Goal: Transaction & Acquisition: Obtain resource

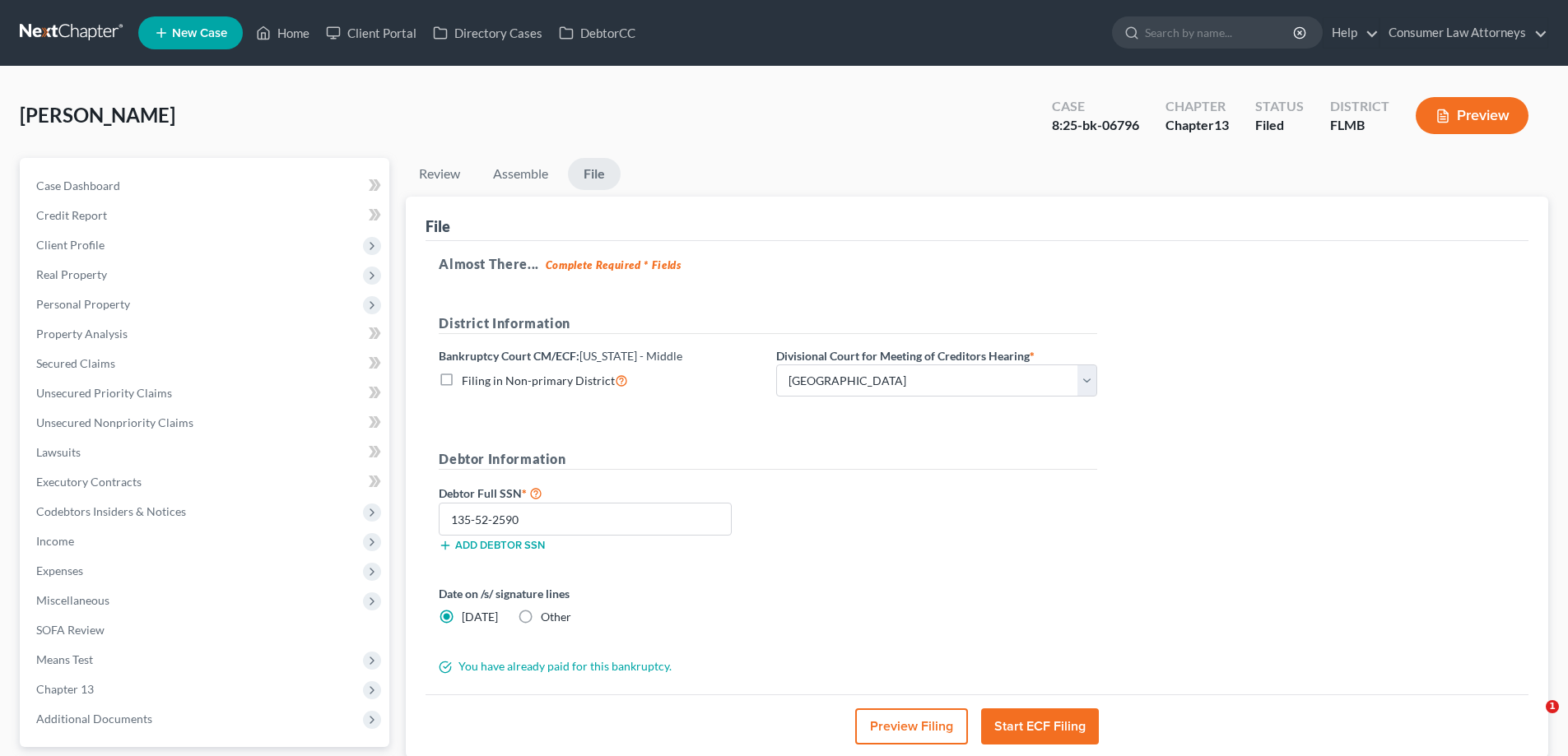
select select "3"
click at [282, 38] on link "Home" at bounding box center [283, 32] width 70 height 29
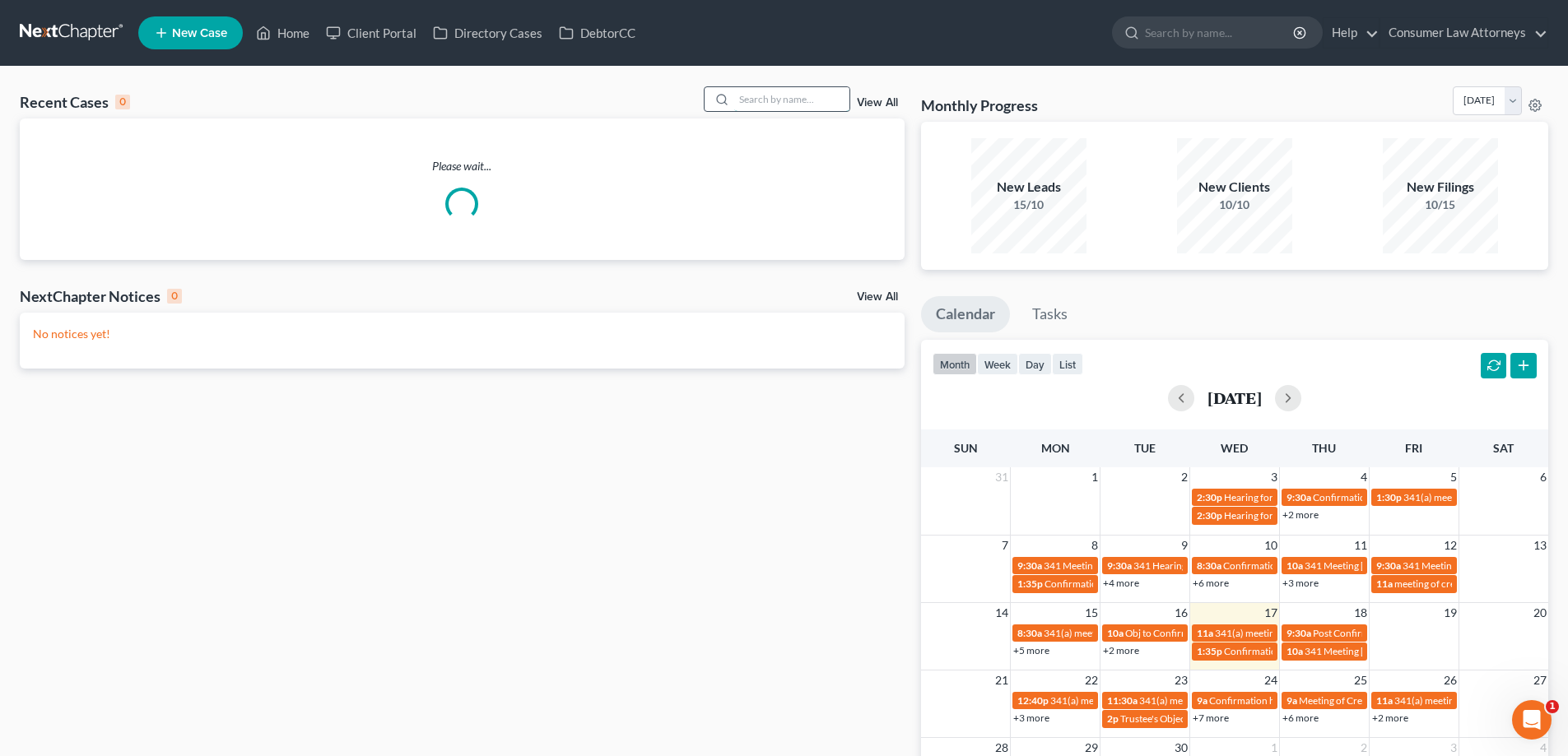
click at [754, 105] on input "search" at bounding box center [792, 99] width 115 height 24
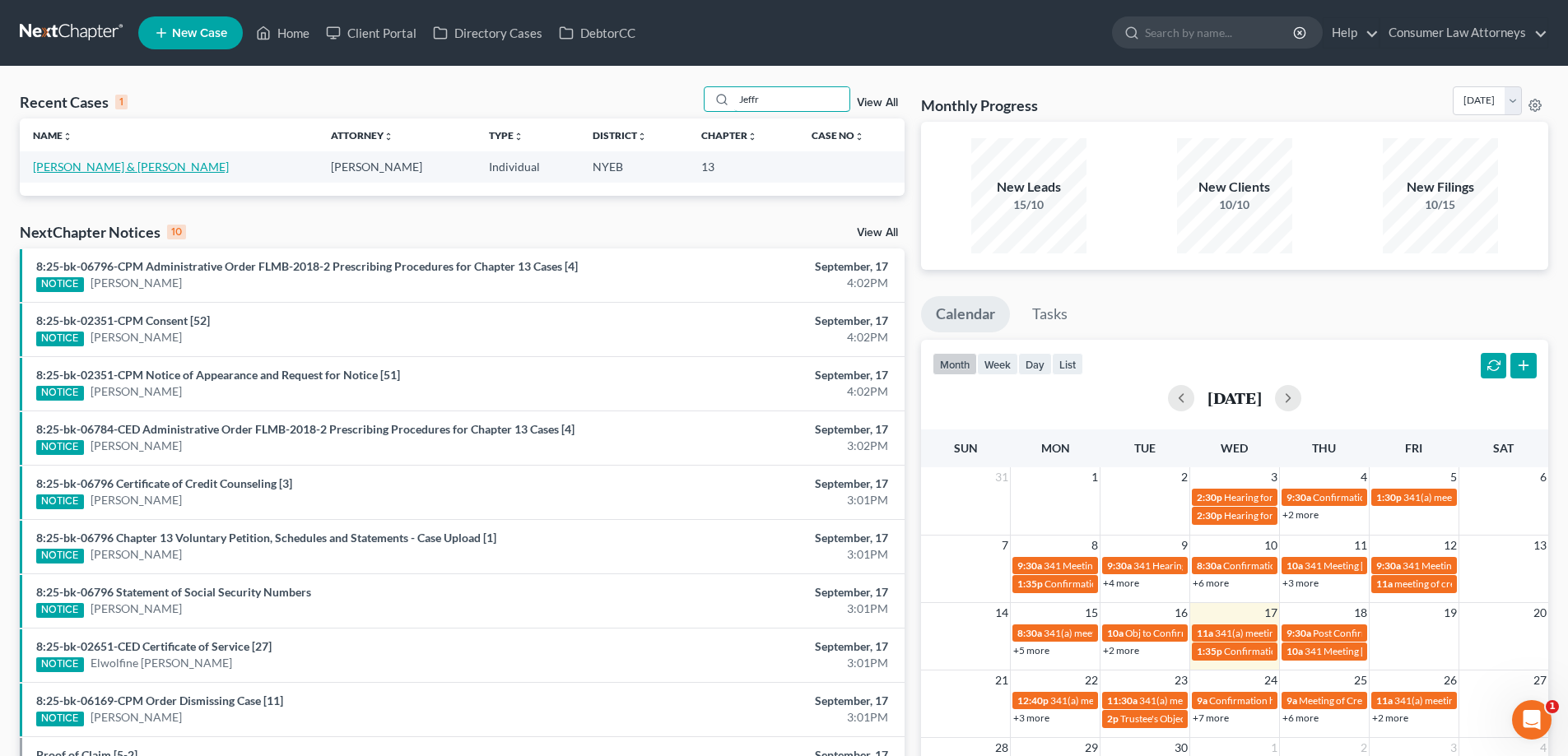
type input "Jeffr"
click at [87, 170] on link "[PERSON_NAME] & [PERSON_NAME]" at bounding box center [131, 167] width 196 height 14
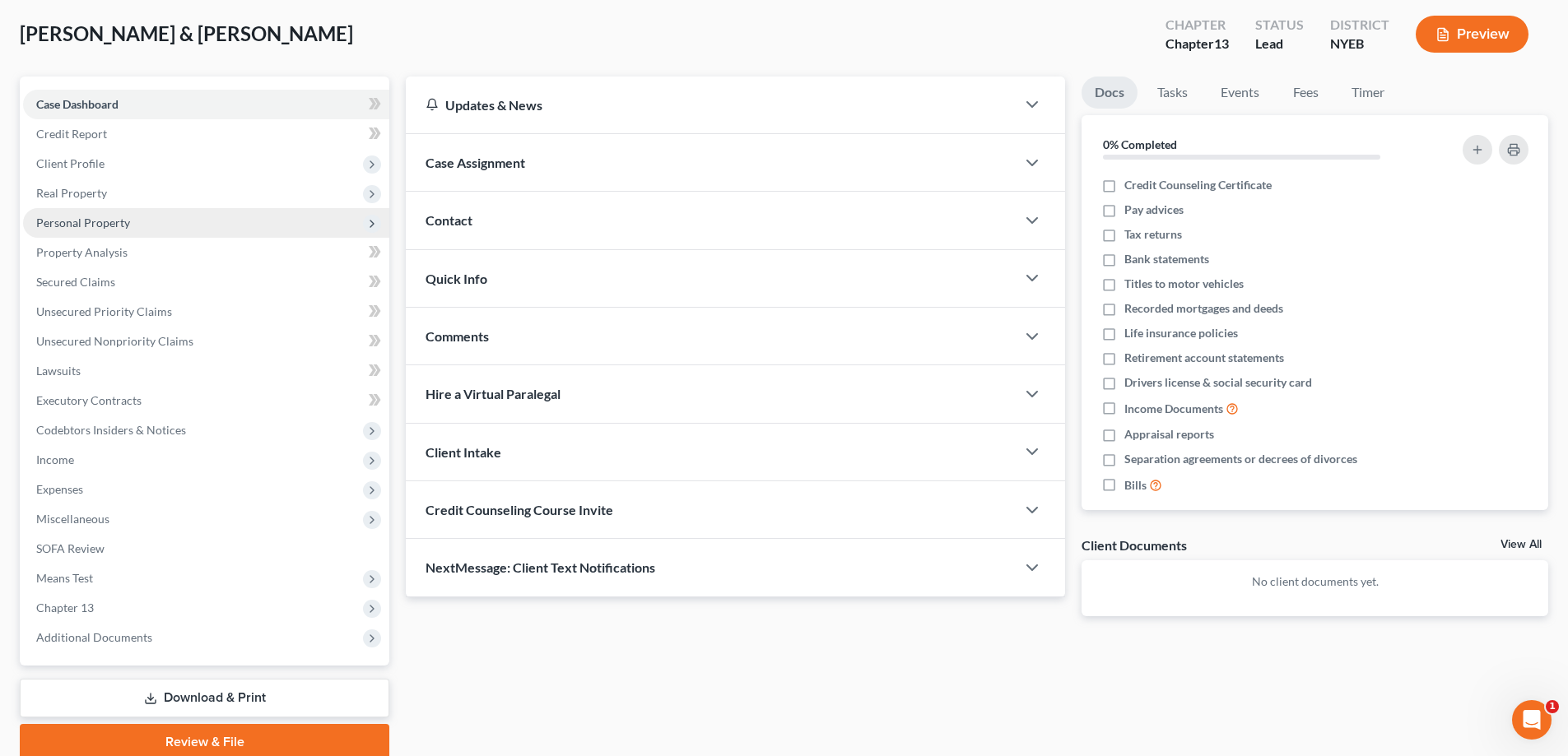
scroll to position [148, 0]
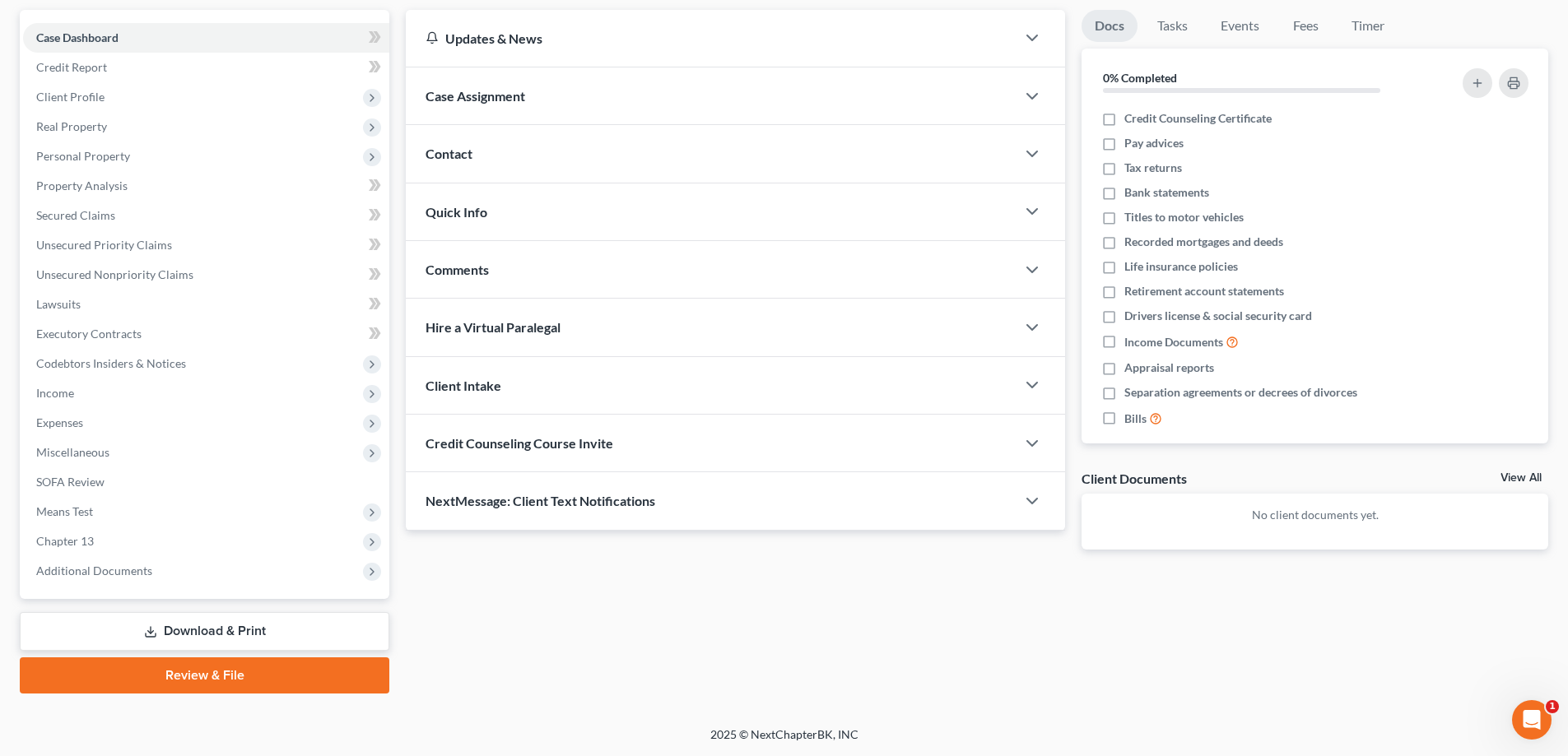
click at [251, 639] on link "Download & Print" at bounding box center [204, 631] width 369 height 39
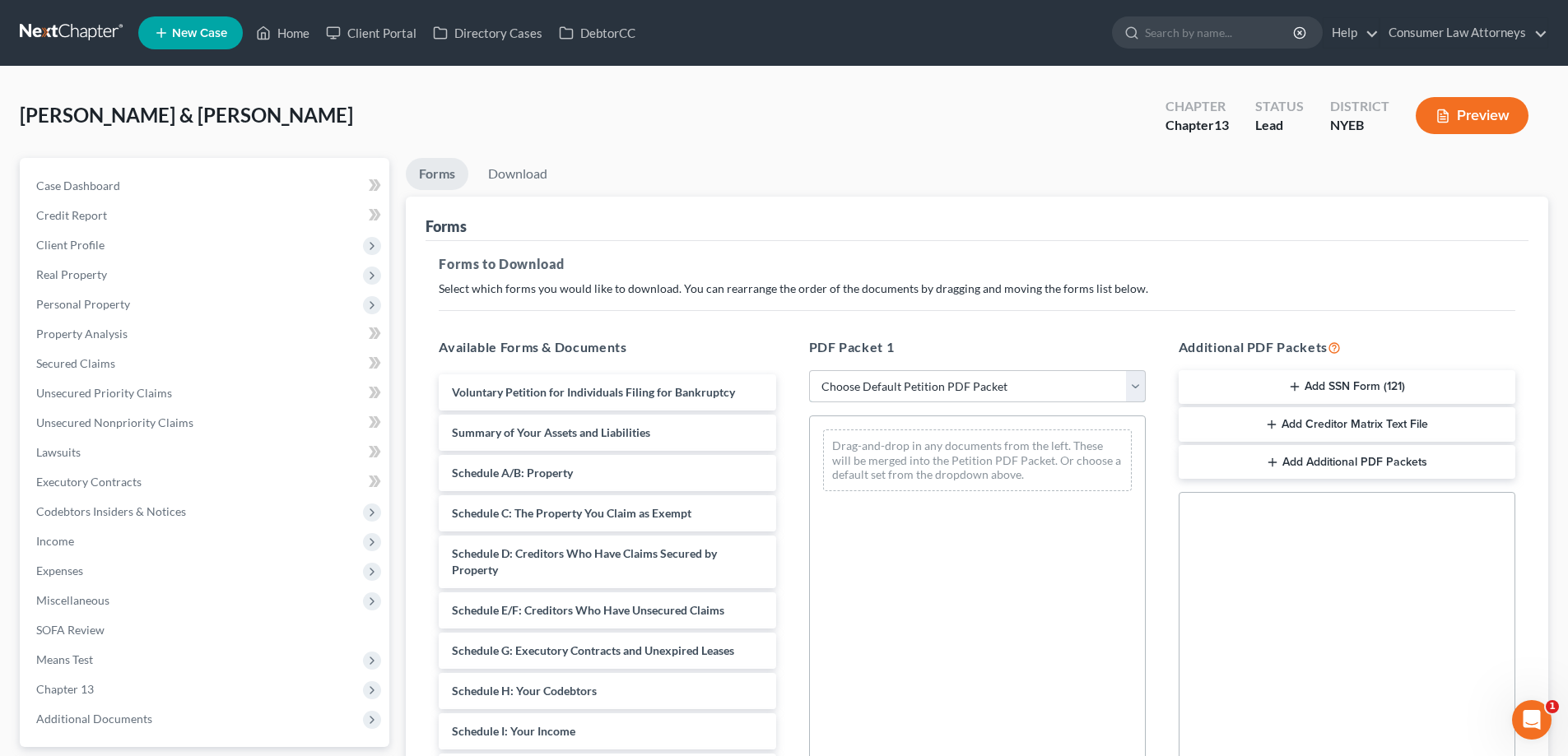
click at [956, 392] on select "Choose Default Petition PDF Packet Complete Bankruptcy Petition (all forms and …" at bounding box center [977, 386] width 336 height 33
click at [79, 243] on span "Client Profile" at bounding box center [70, 245] width 69 height 14
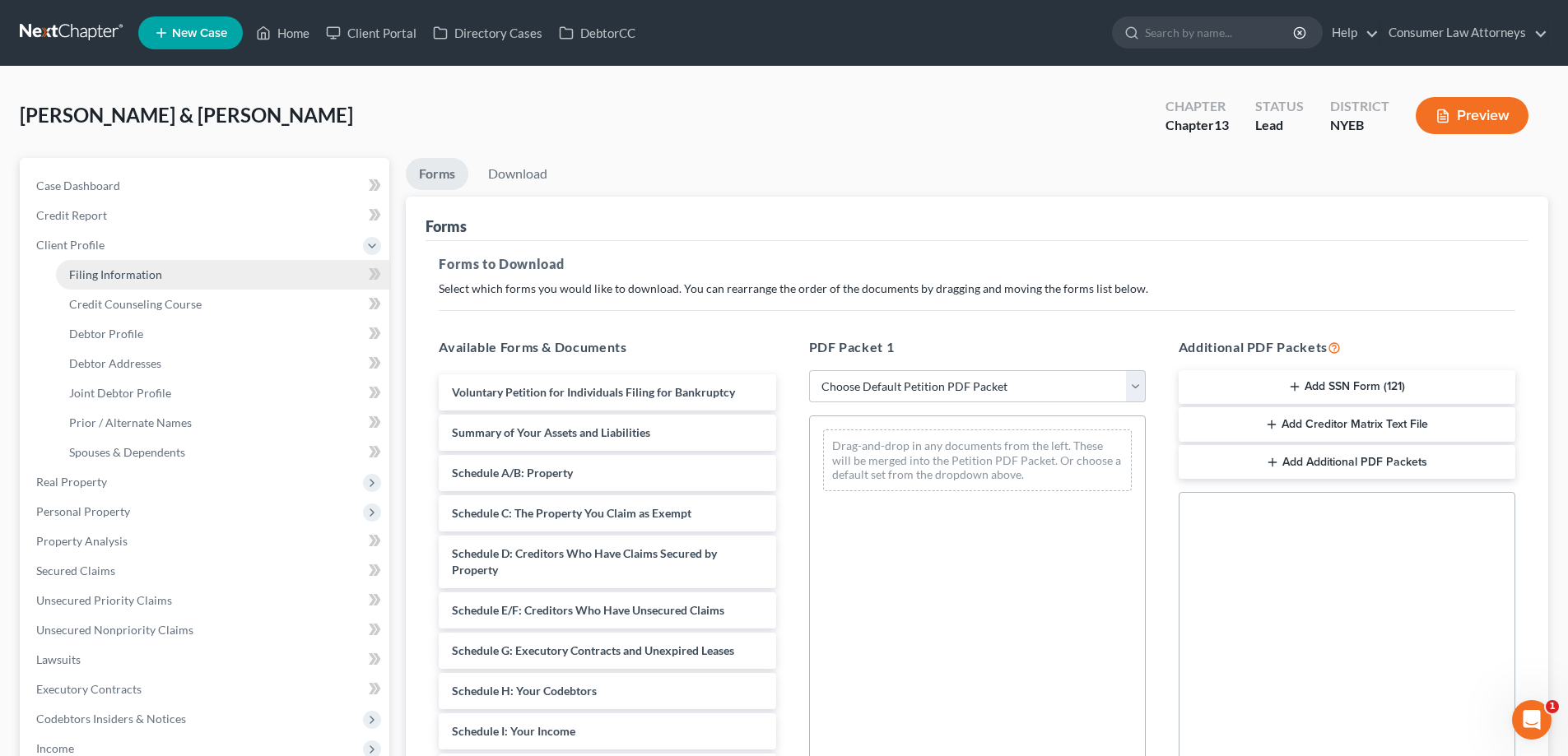
click at [75, 274] on span "Filing Information" at bounding box center [115, 274] width 93 height 14
select select "1"
select select "3"
select select "14"
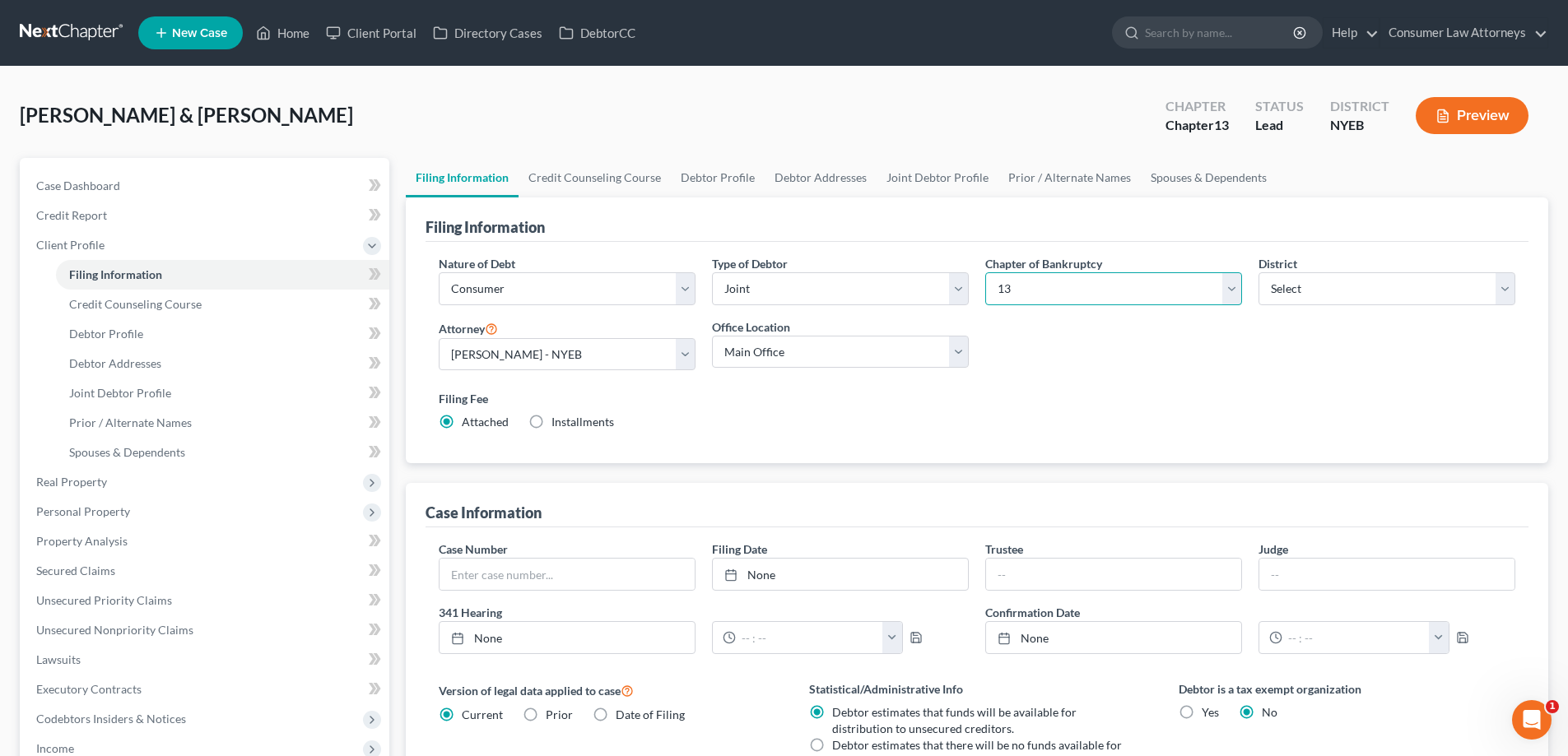
click at [1065, 295] on select "Select 7 11 12 13" at bounding box center [1113, 288] width 257 height 33
select select "0"
click at [985, 272] on select "Select 7 11 12 13" at bounding box center [1113, 288] width 257 height 33
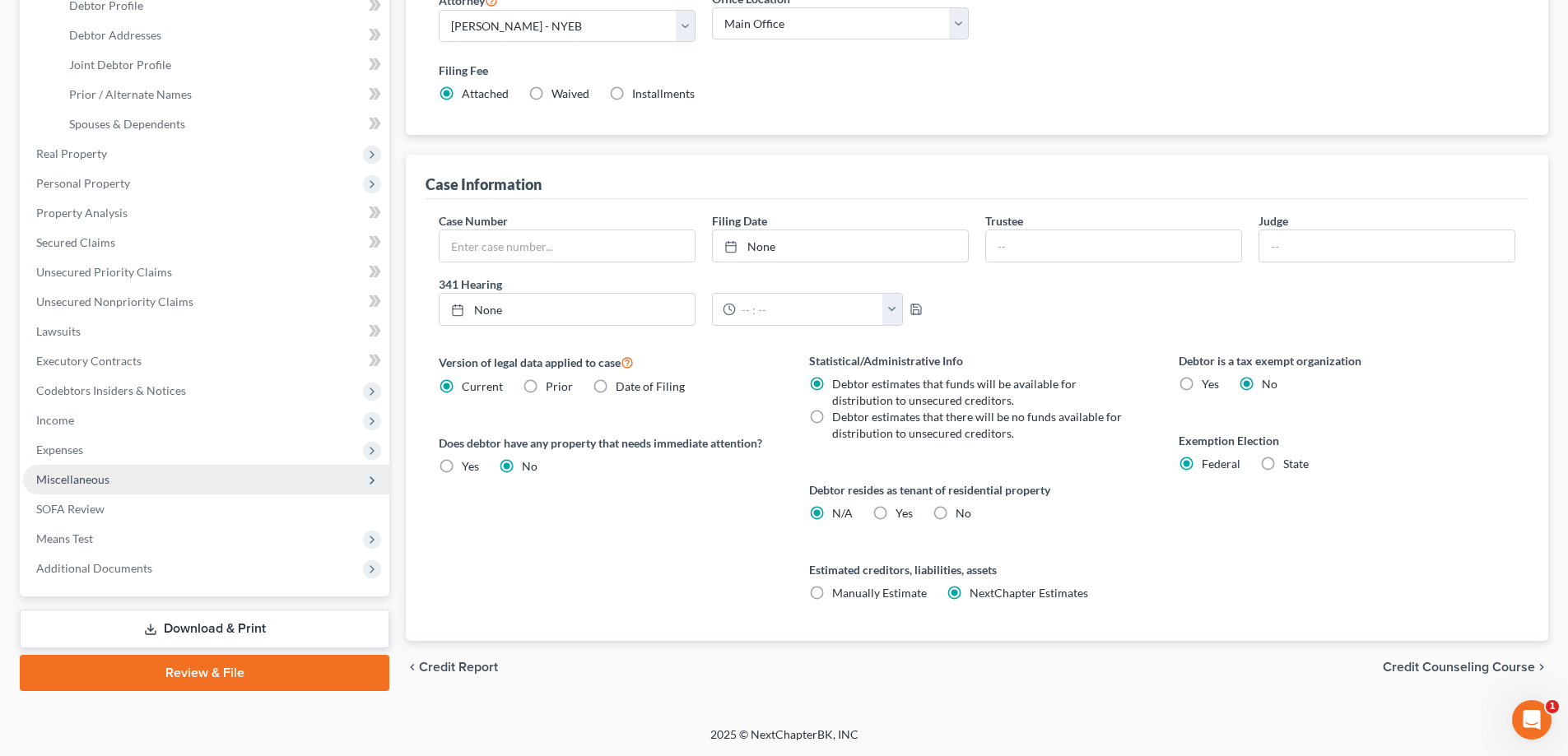
click at [140, 465] on span "Miscellaneous" at bounding box center [205, 479] width 366 height 29
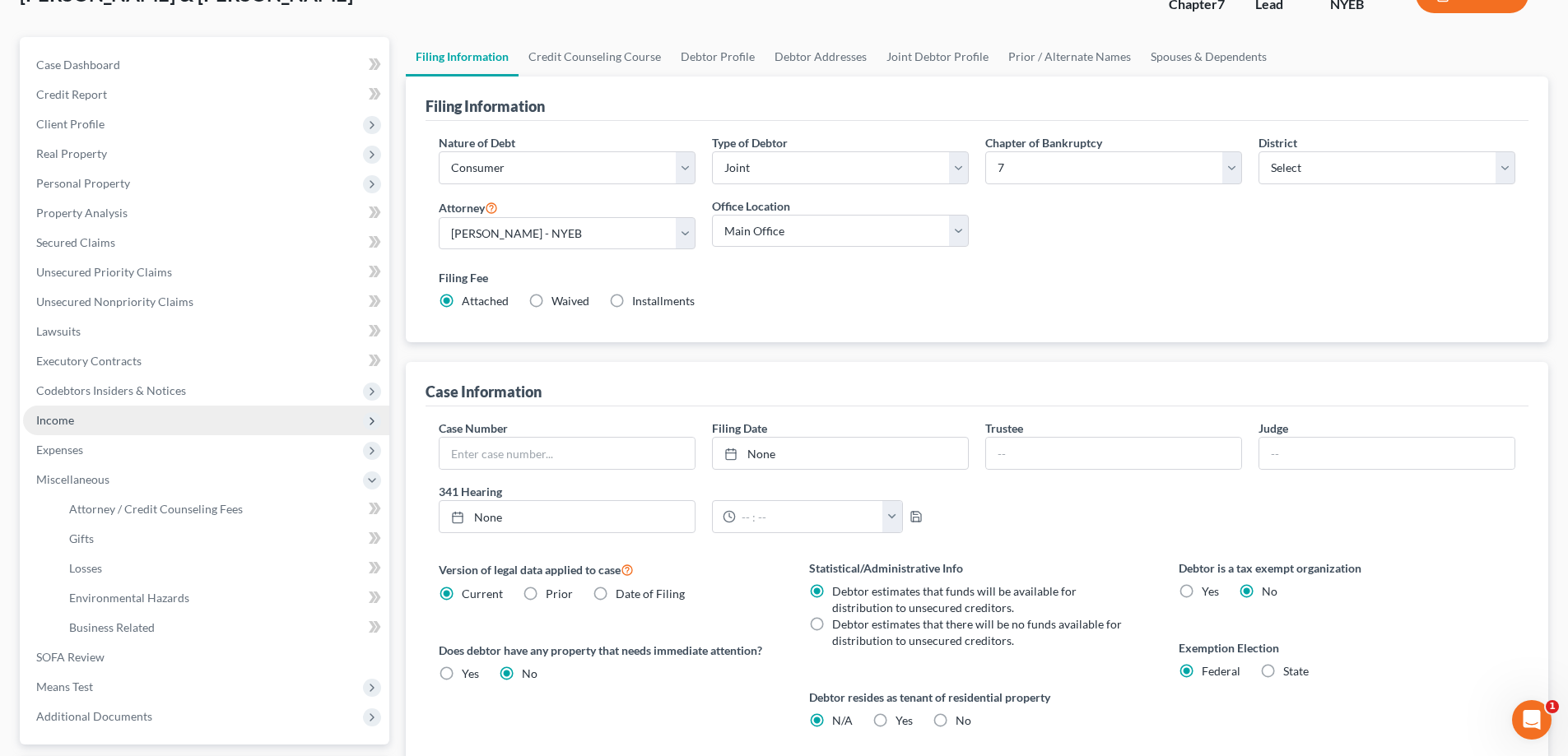
scroll to position [0, 0]
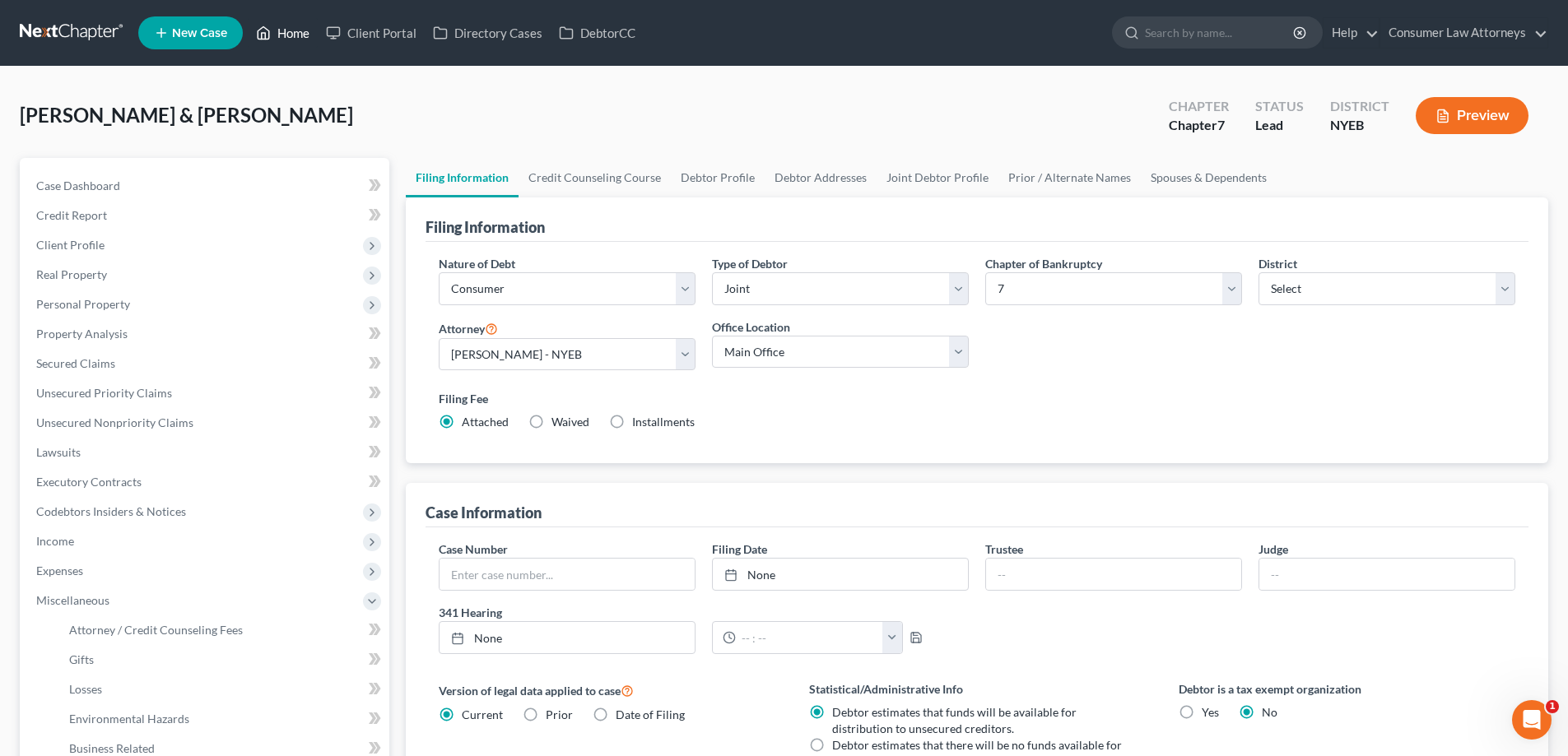
drag, startPoint x: 252, startPoint y: 18, endPoint x: 277, endPoint y: 35, distance: 30.2
click at [252, 19] on link "Home" at bounding box center [283, 32] width 70 height 29
click at [278, 35] on link "Home" at bounding box center [283, 32] width 70 height 29
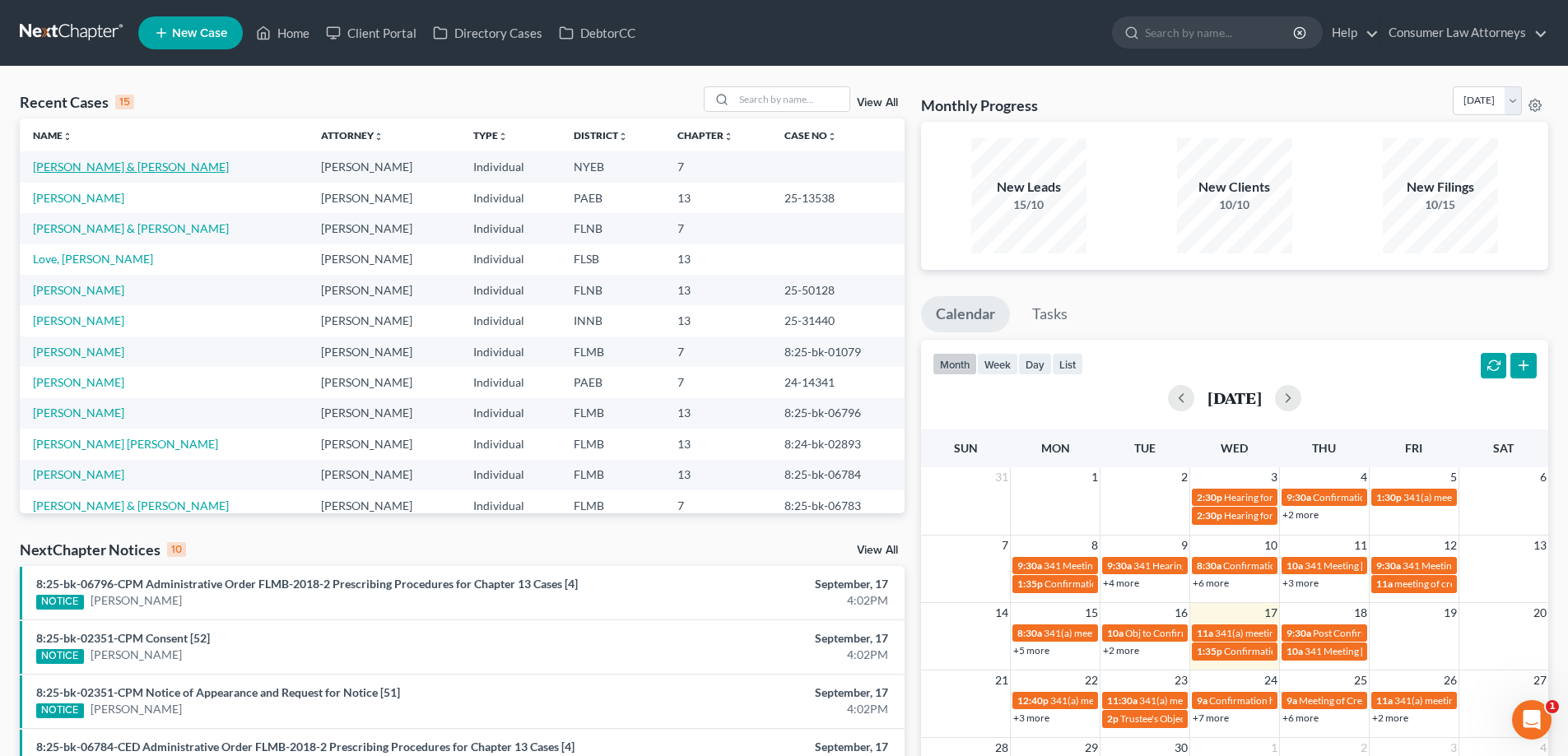
click at [74, 169] on link "[PERSON_NAME] & [PERSON_NAME]" at bounding box center [131, 167] width 196 height 14
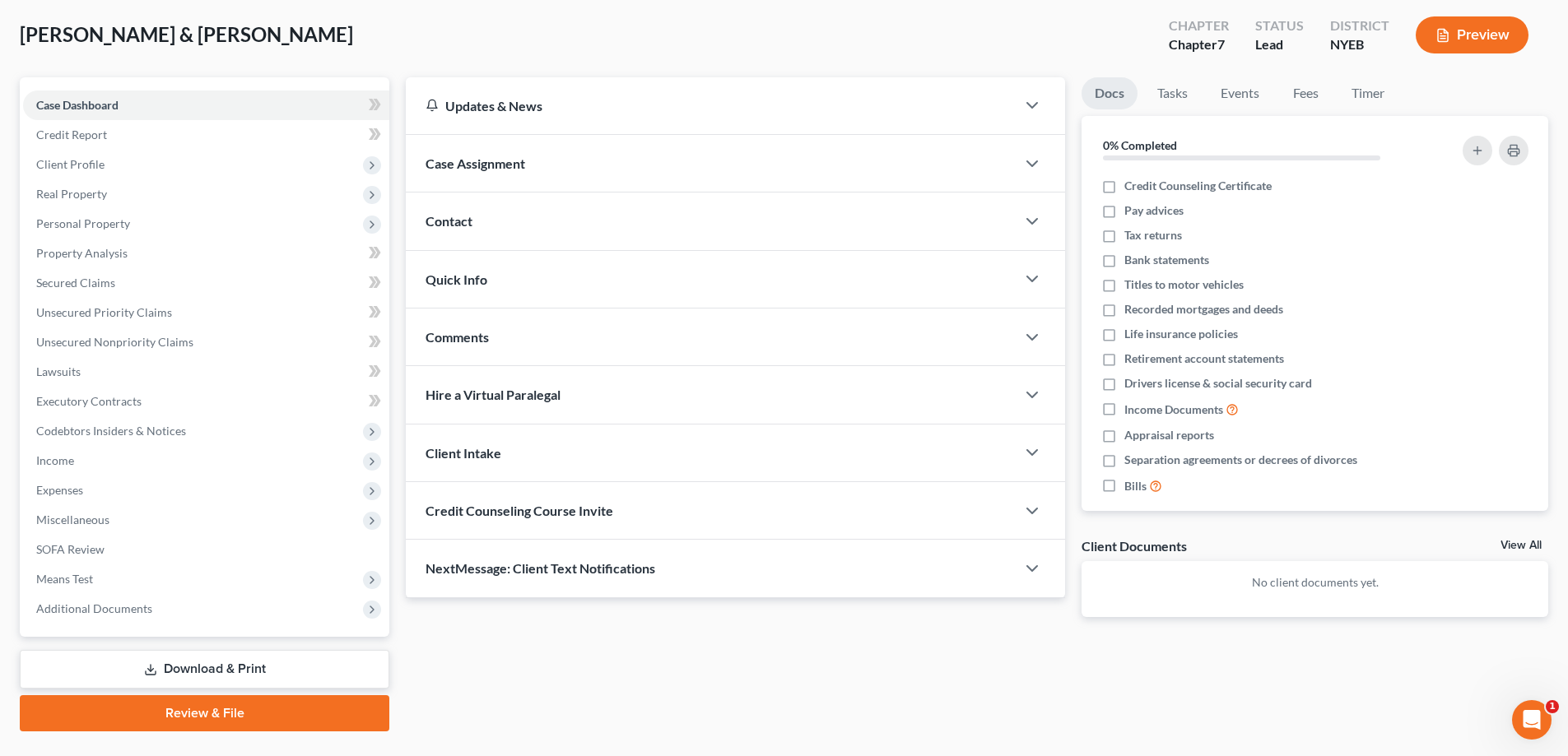
scroll to position [119, 0]
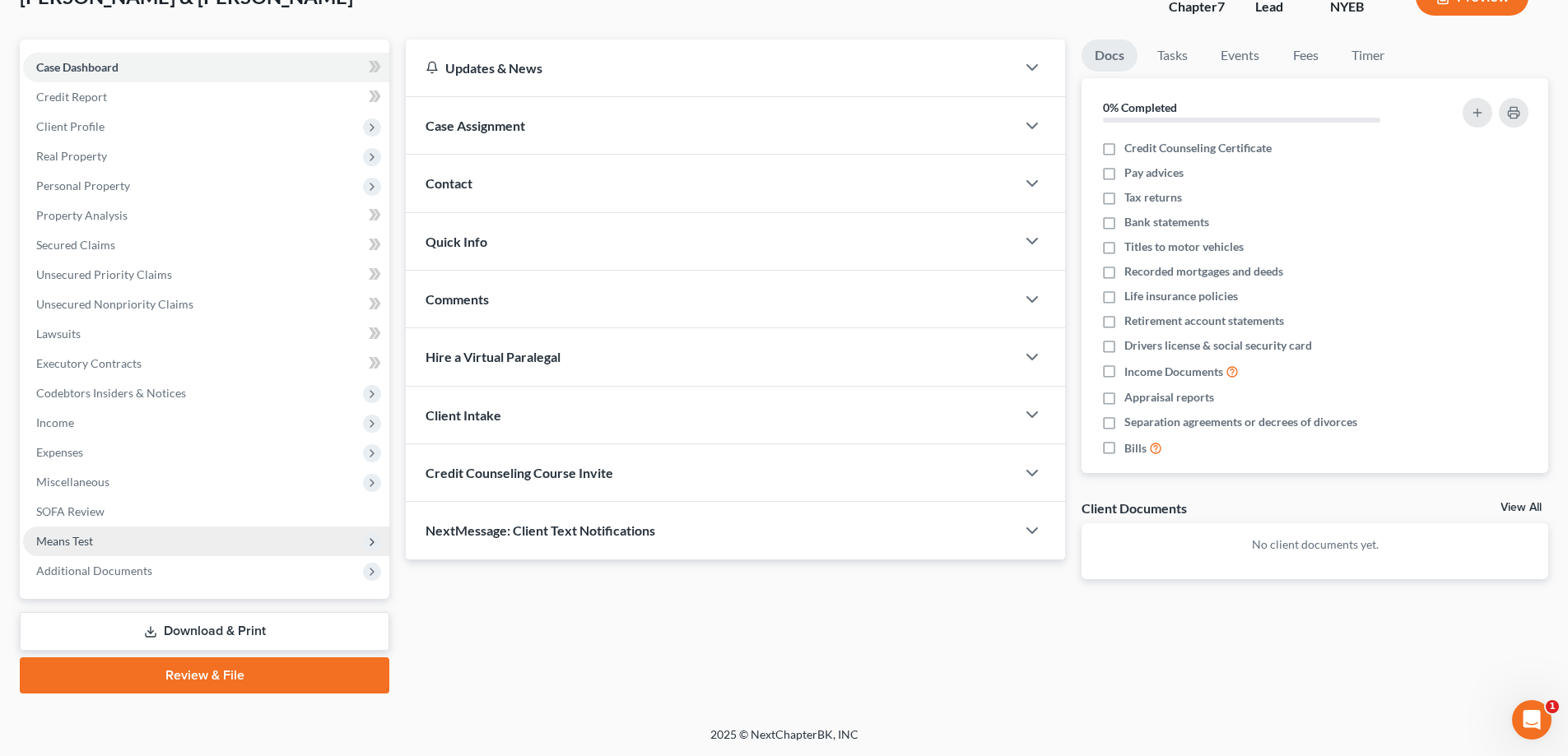
click at [82, 543] on span "Means Test" at bounding box center [64, 540] width 57 height 14
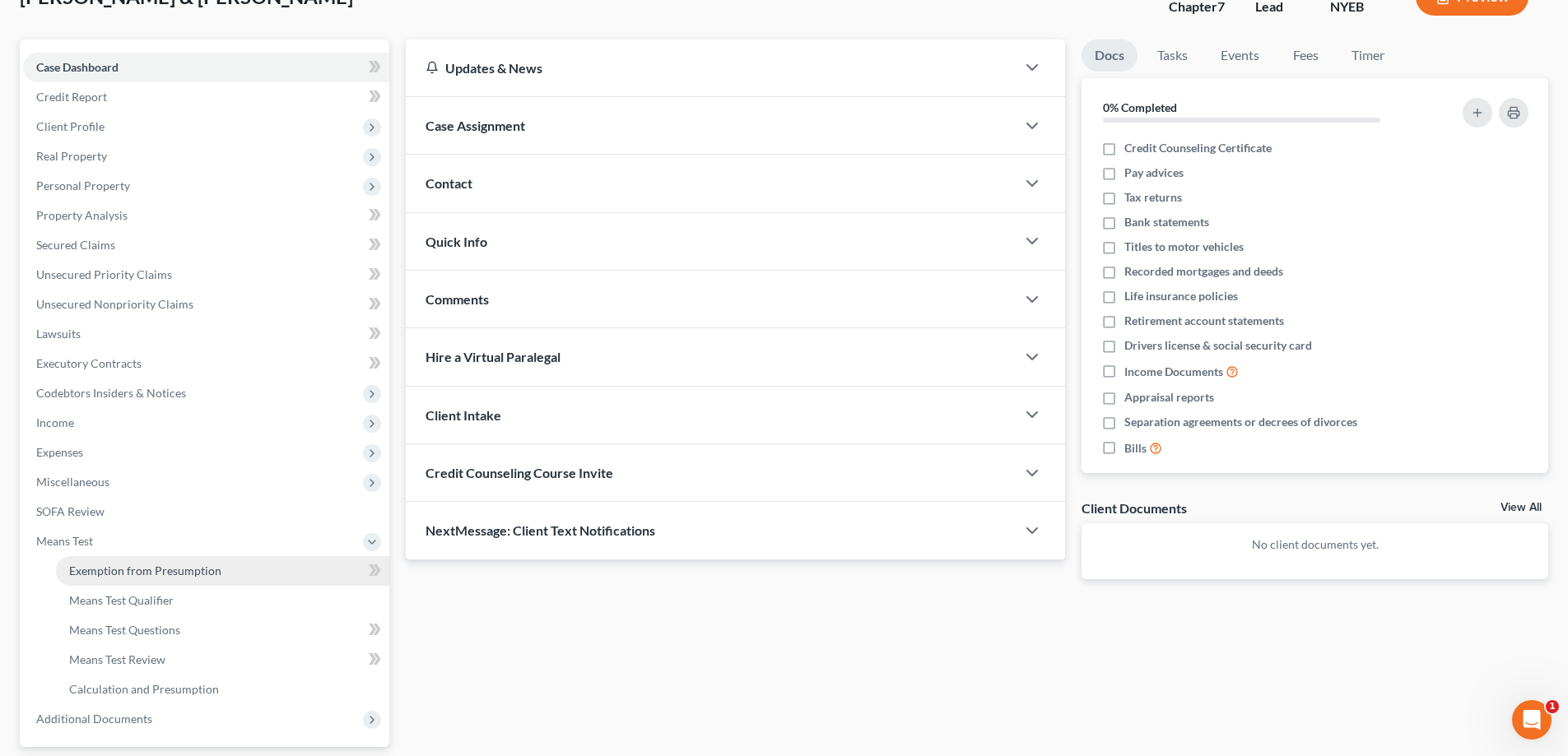
click at [90, 573] on span "Exemption from Presumption" at bounding box center [145, 571] width 153 height 14
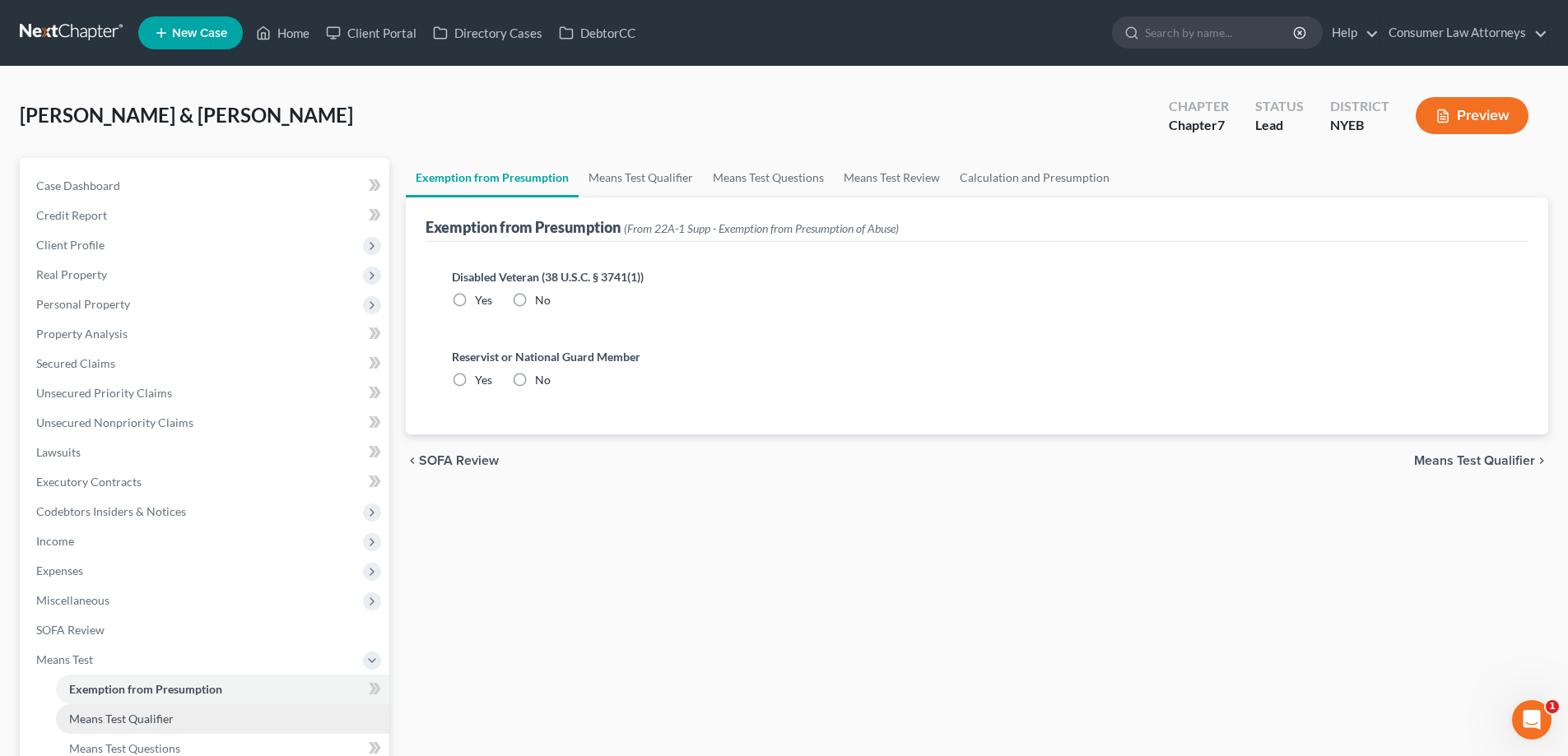
click at [137, 722] on span "Means Test Qualifier" at bounding box center [121, 718] width 105 height 14
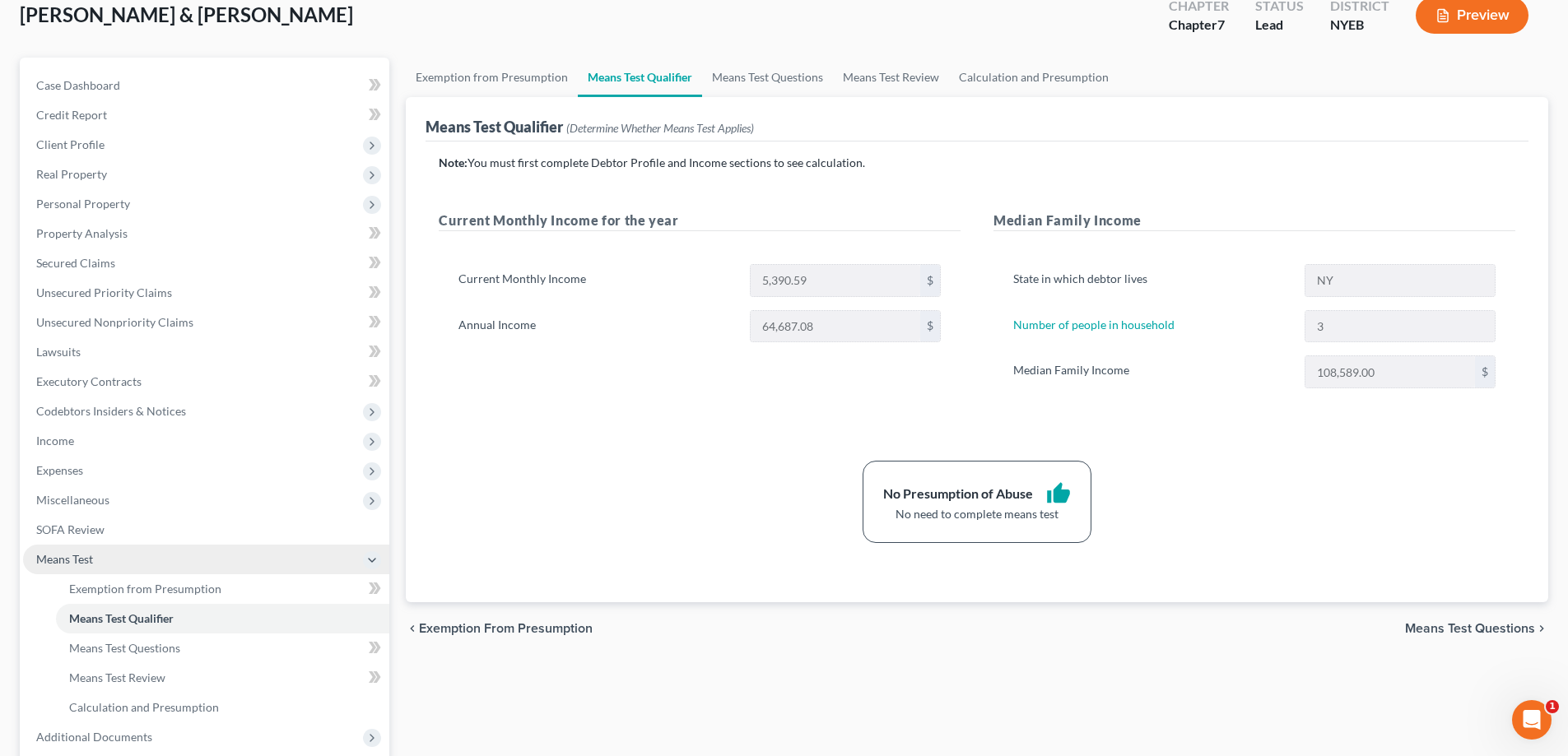
scroll to position [266, 0]
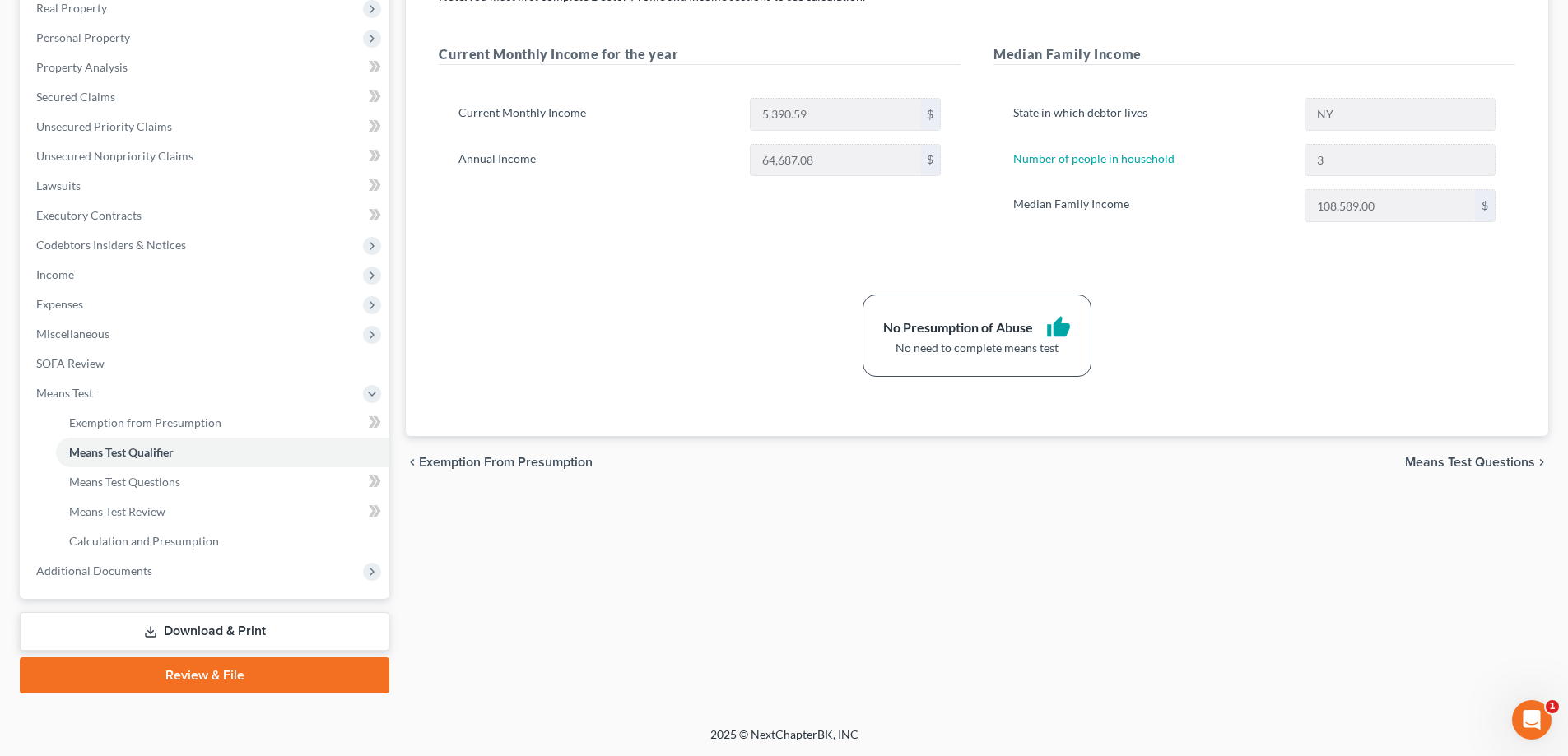
click at [207, 635] on link "Download & Print" at bounding box center [204, 631] width 369 height 39
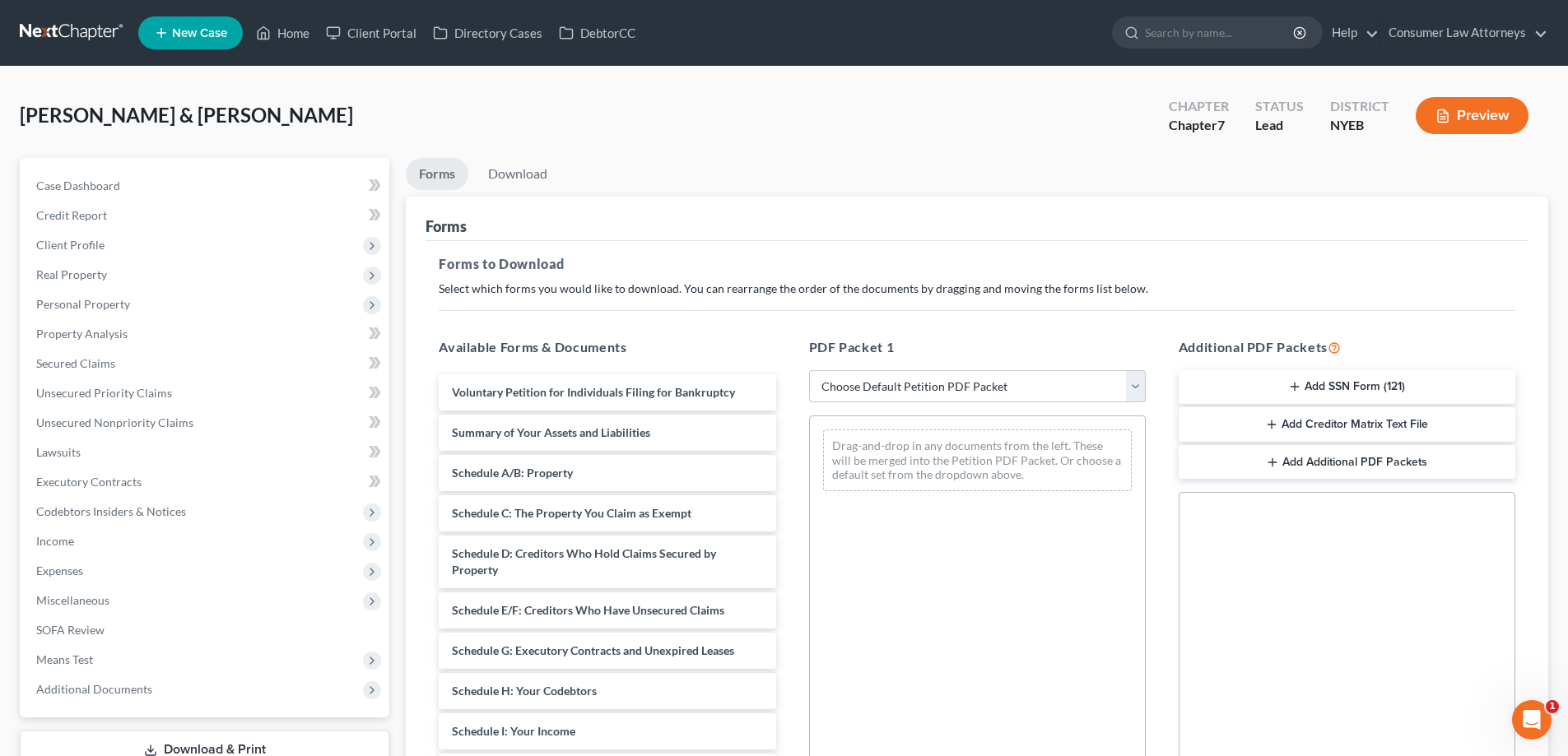
drag, startPoint x: 946, startPoint y: 393, endPoint x: 935, endPoint y: 401, distance: 13.6
click at [946, 393] on select "Choose Default Petition PDF Packet Complete Bankruptcy Petition (all forms and …" at bounding box center [977, 386] width 336 height 33
select select "0"
click at [809, 370] on select "Choose Default Petition PDF Packet Complete Bankruptcy Petition (all forms and …" at bounding box center [977, 386] width 336 height 33
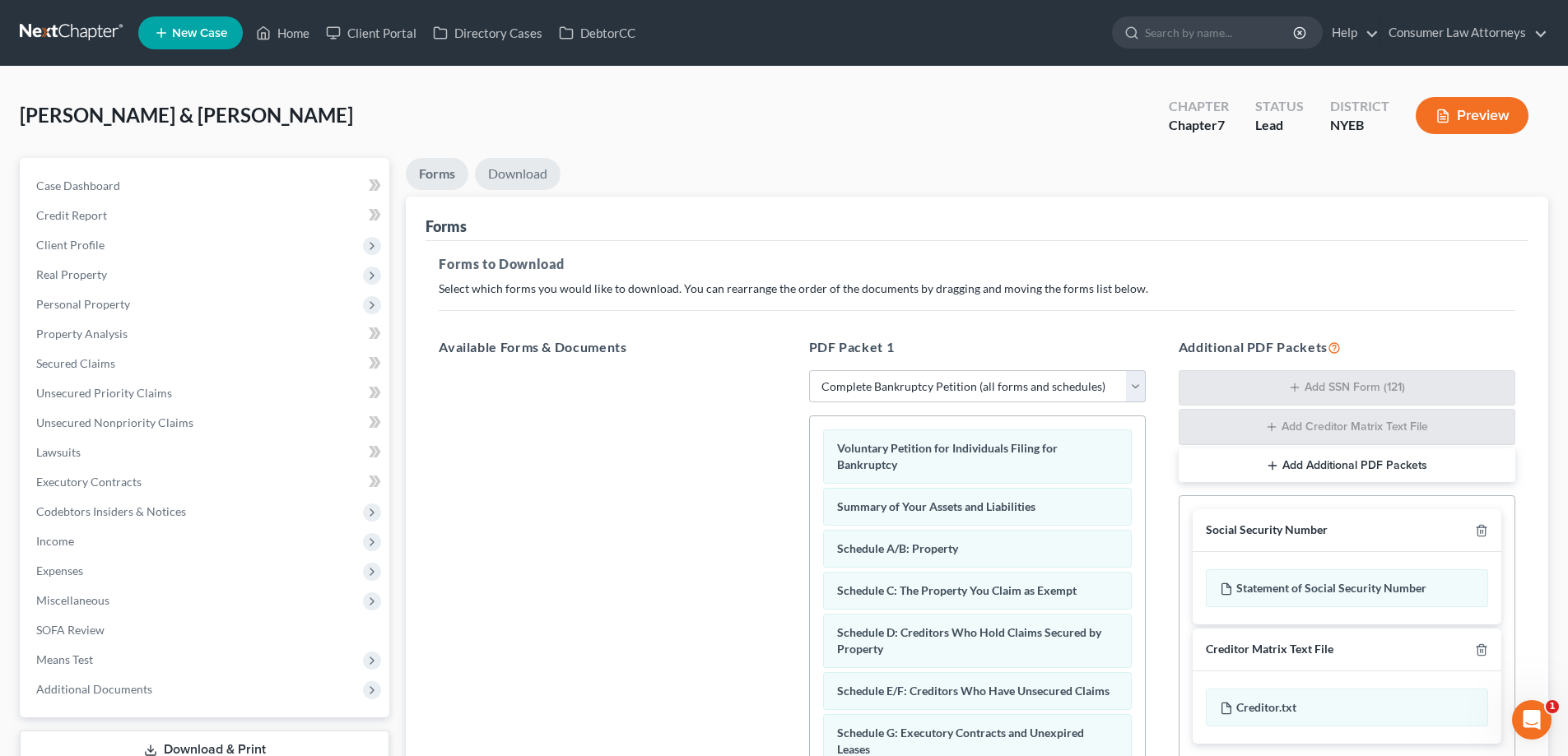
click at [519, 169] on link "Download" at bounding box center [517, 174] width 86 height 32
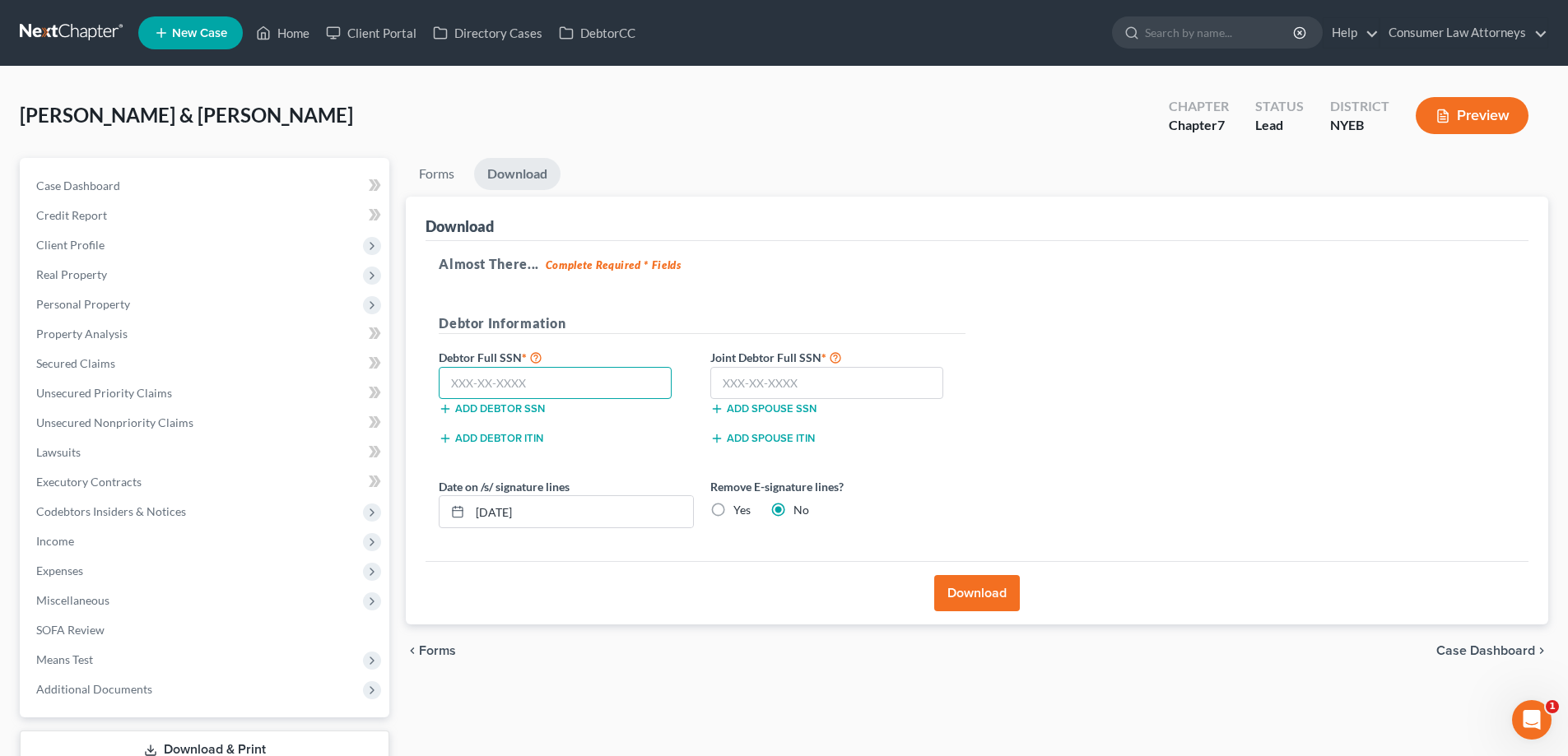
click at [475, 378] on input "text" at bounding box center [555, 383] width 233 height 33
click at [512, 388] on input "text" at bounding box center [555, 383] width 233 height 33
type input "087-60-0347"
click at [746, 386] on input "text" at bounding box center [826, 383] width 233 height 33
type input "088-64-6095"
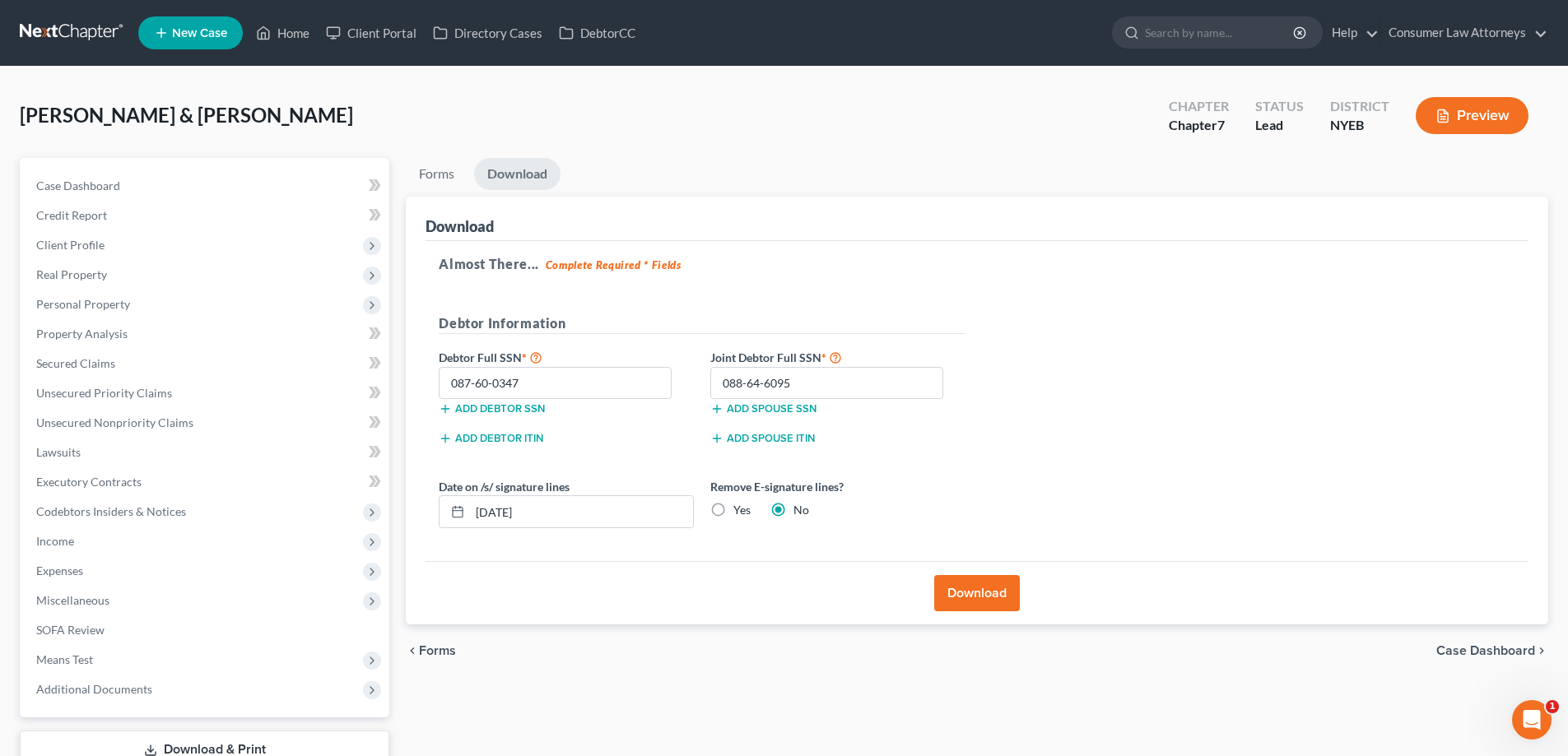
click at [962, 601] on button "Download" at bounding box center [977, 593] width 86 height 36
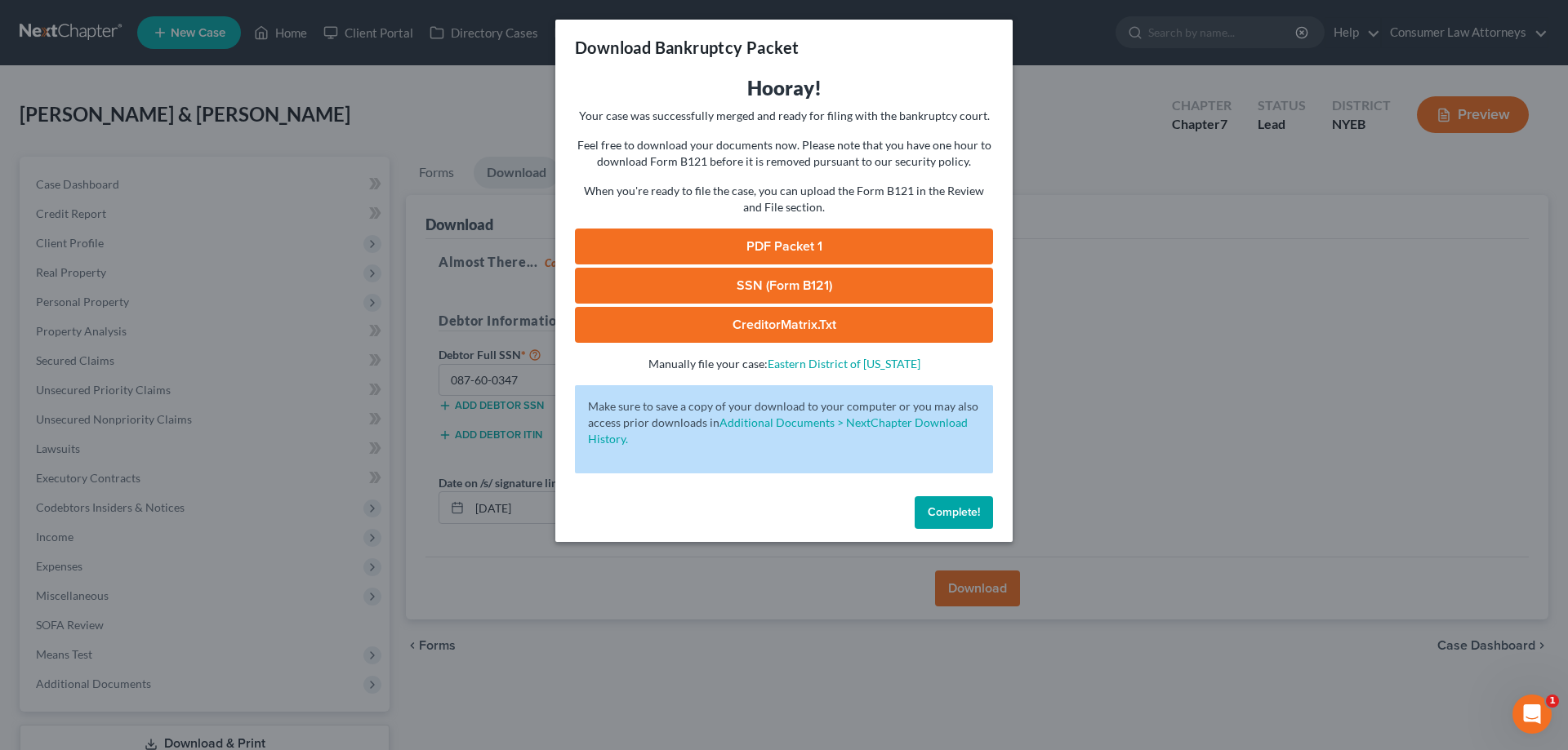
click at [765, 246] on link "PDF Packet 1" at bounding box center [783, 247] width 418 height 35
drag, startPoint x: 509, startPoint y: 243, endPoint x: 885, endPoint y: 462, distance: 435.1
click at [509, 244] on div "Download Bankruptcy Packet Hooray! Your case was successfully merged and ready …" at bounding box center [784, 375] width 1568 height 750
